Goal: Participate in discussion

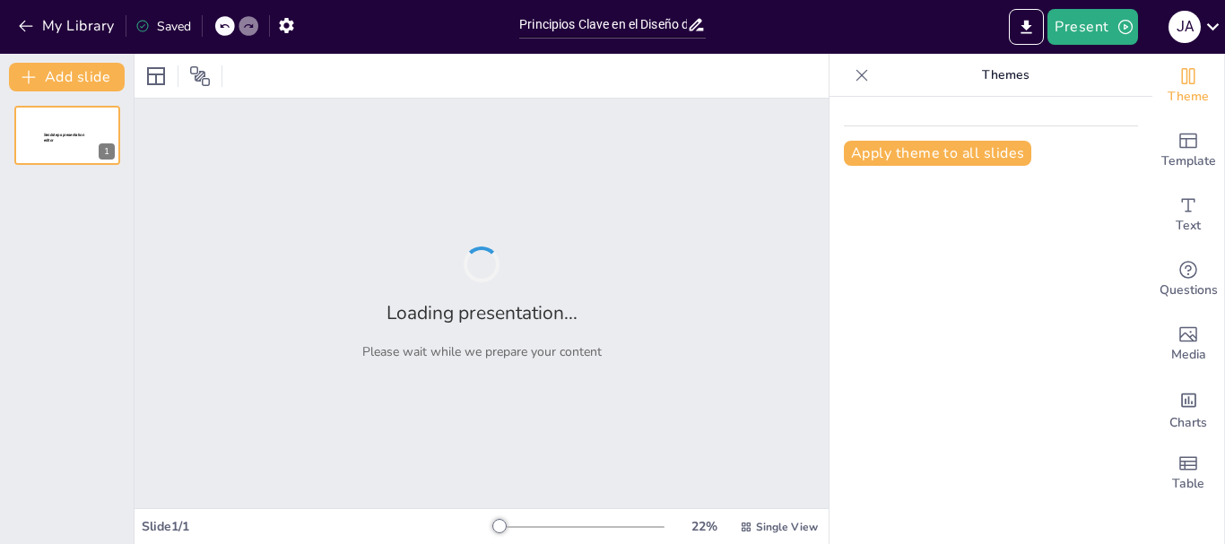
type input "Principios Clave en el Diseño de Layout de Bodega para la Eficiencia Operativa"
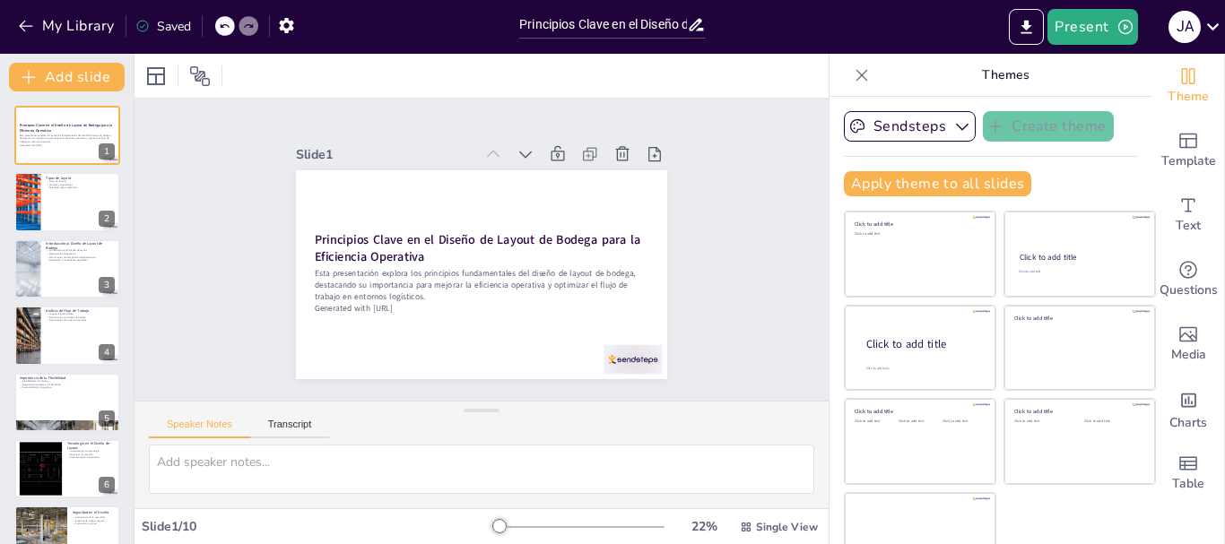
scroll to position [34, 0]
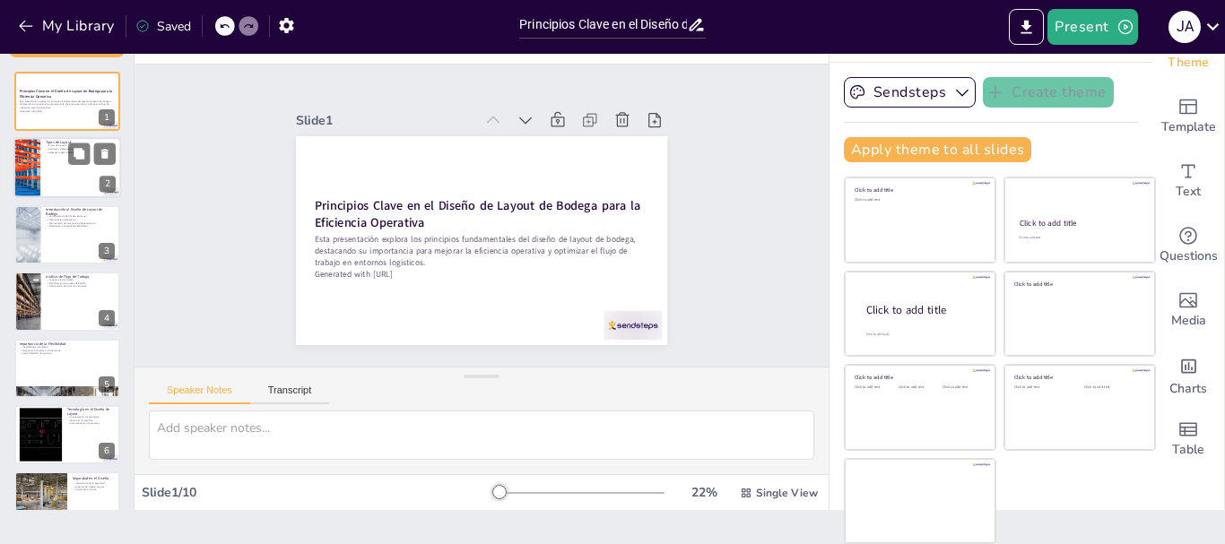
click at [78, 178] on div at bounding box center [67, 168] width 108 height 61
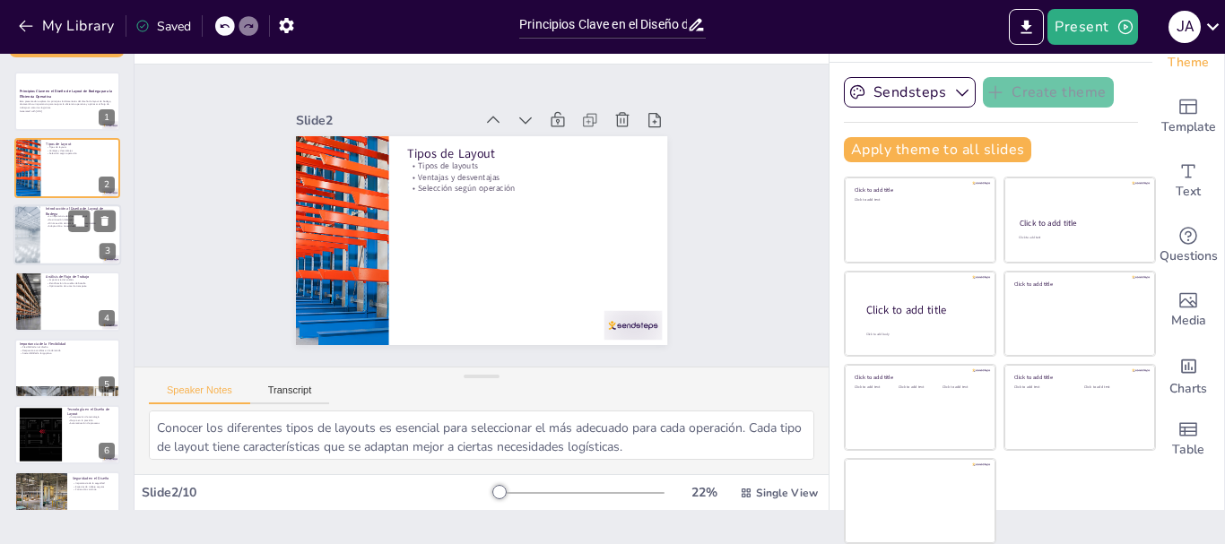
click at [66, 242] on div at bounding box center [67, 234] width 108 height 61
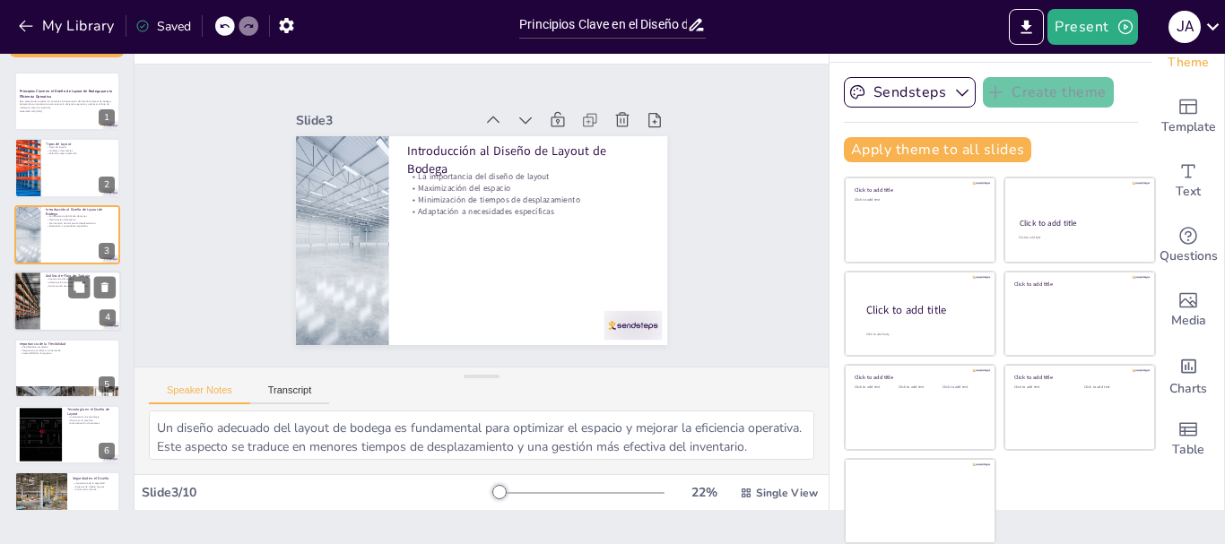
click at [60, 285] on p "Optimización de rutas de transporte" at bounding box center [81, 287] width 70 height 4
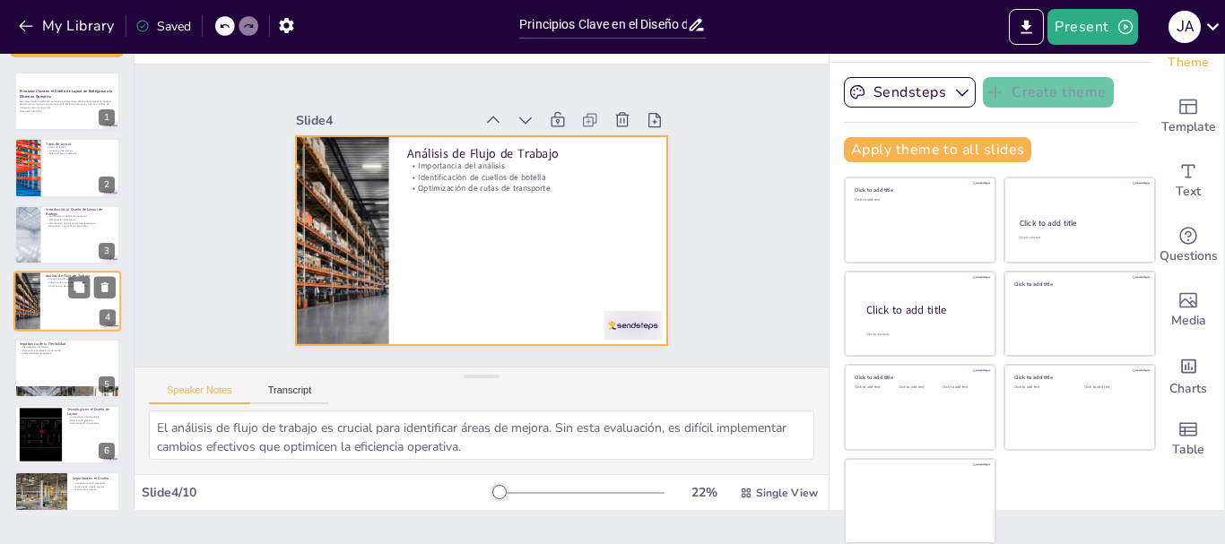
scroll to position [18, 0]
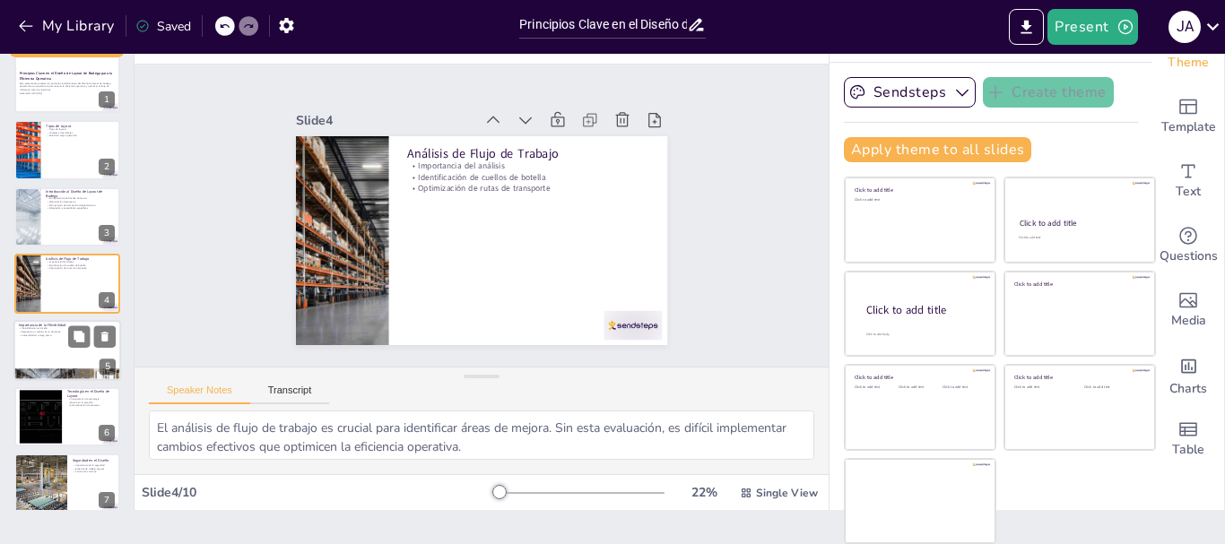
click at [60, 334] on p "Sostenibilidad a largo plazo" at bounding box center [67, 336] width 97 height 4
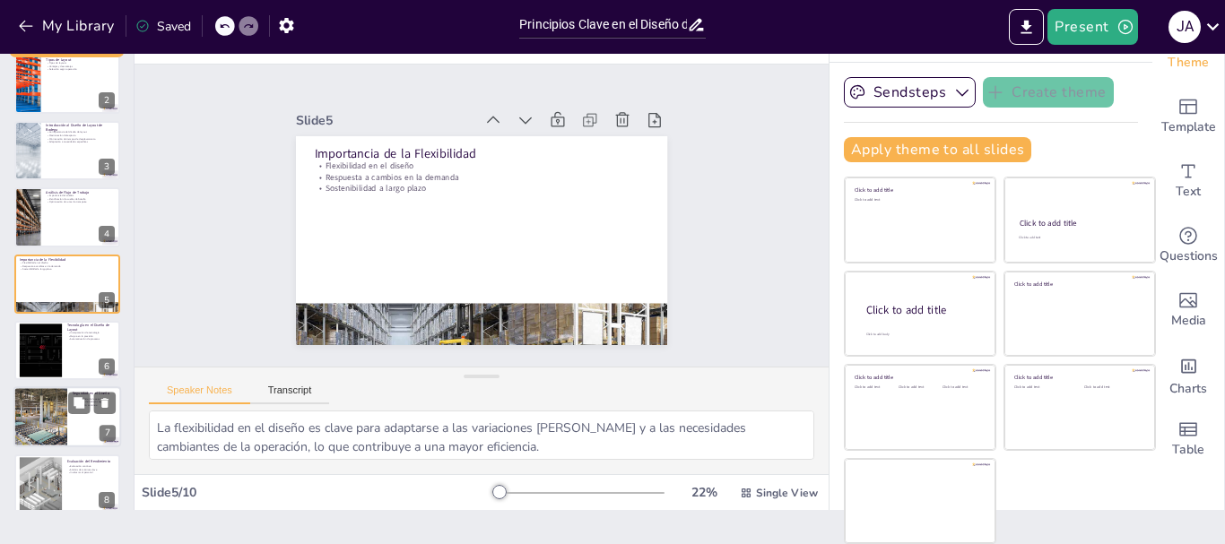
click at [39, 404] on div at bounding box center [40, 417] width 91 height 61
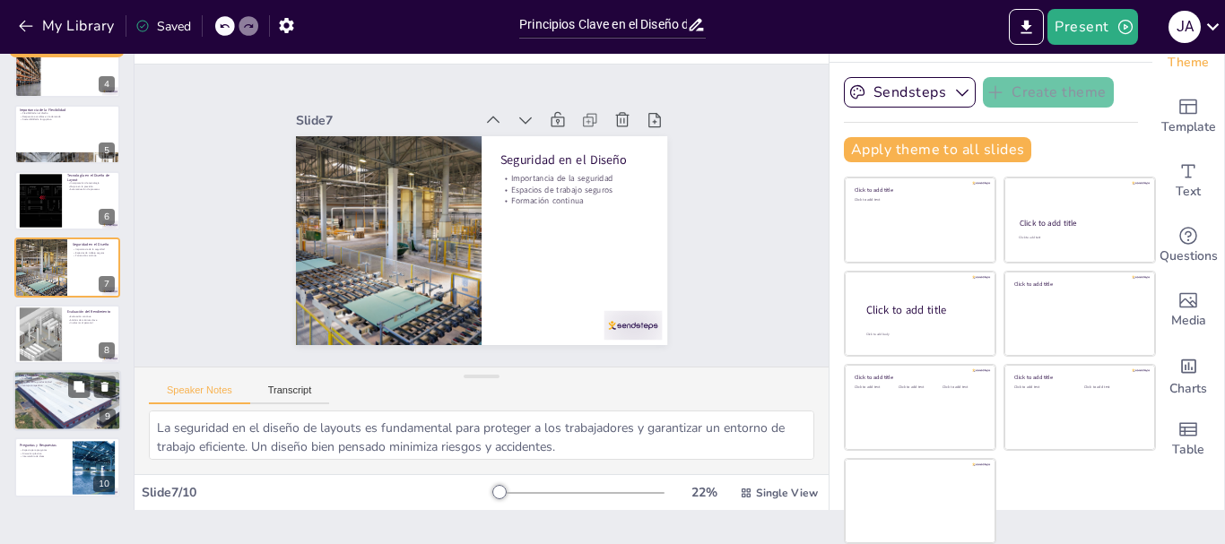
scroll to position [236, 0]
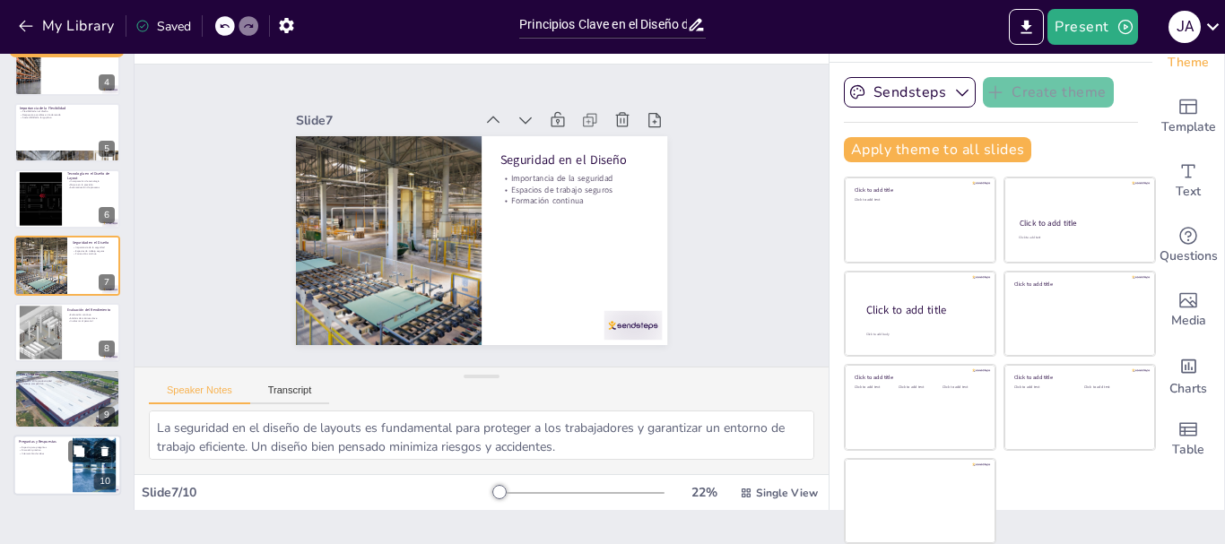
click at [37, 454] on p "Intercambio de ideas" at bounding box center [43, 455] width 48 height 4
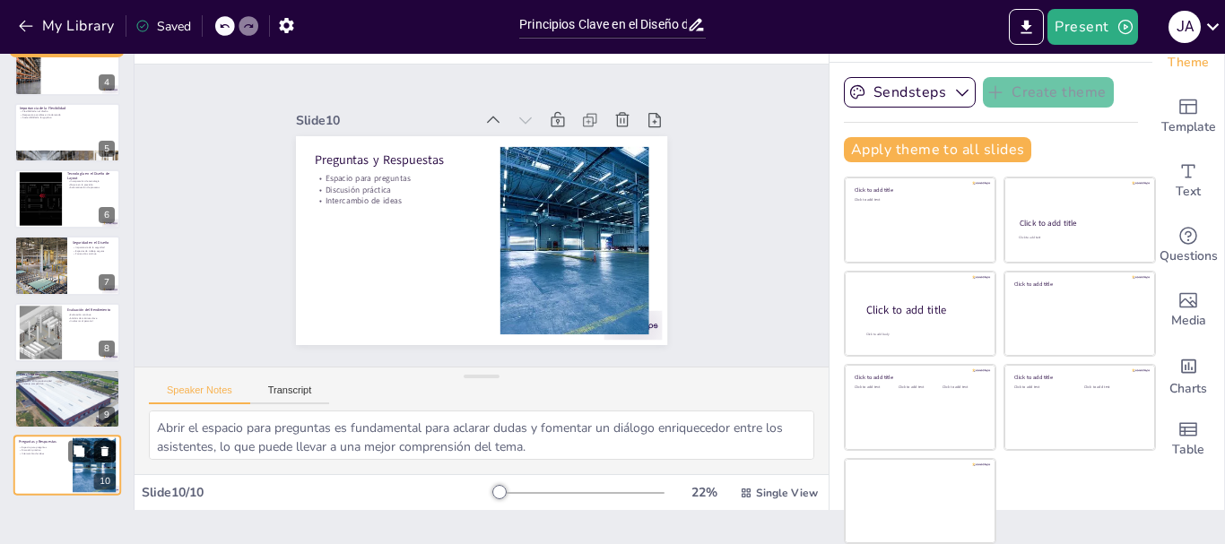
click at [106, 448] on icon at bounding box center [104, 452] width 7 height 10
type textarea "Un diseño de layout bien planificado es esencial para optimizar la eficiencia o…"
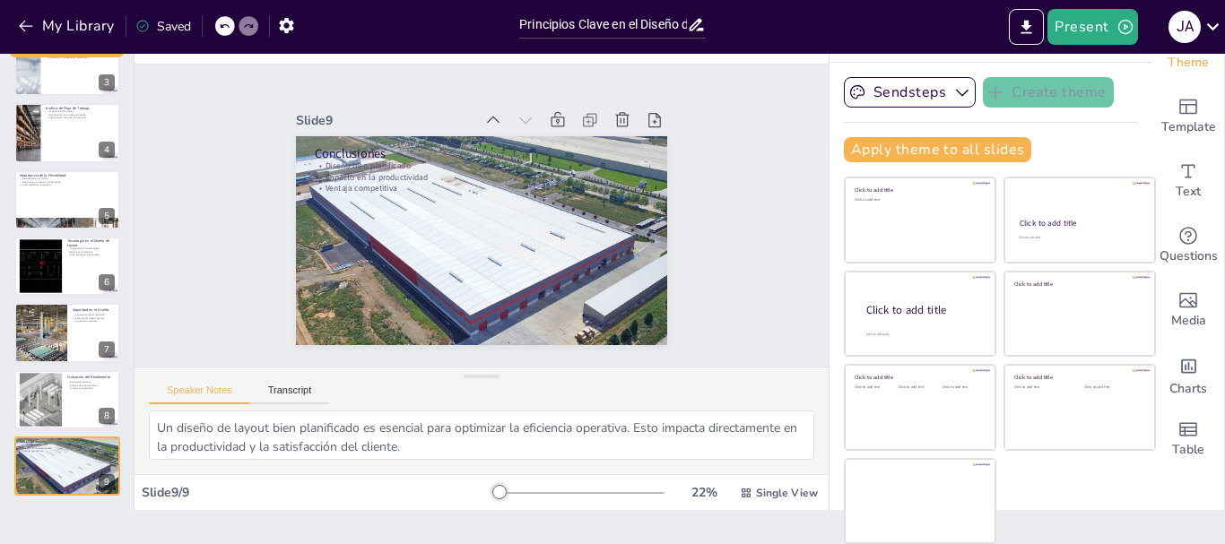
scroll to position [169, 0]
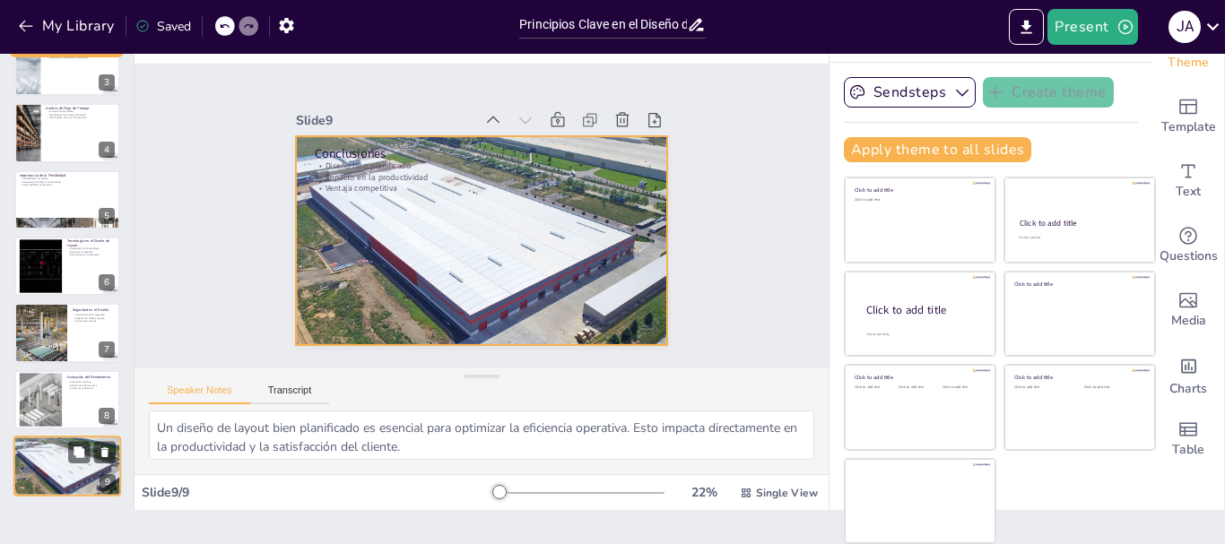
click at [66, 458] on div at bounding box center [67, 466] width 108 height 61
